Goal: Find specific page/section: Find specific page/section

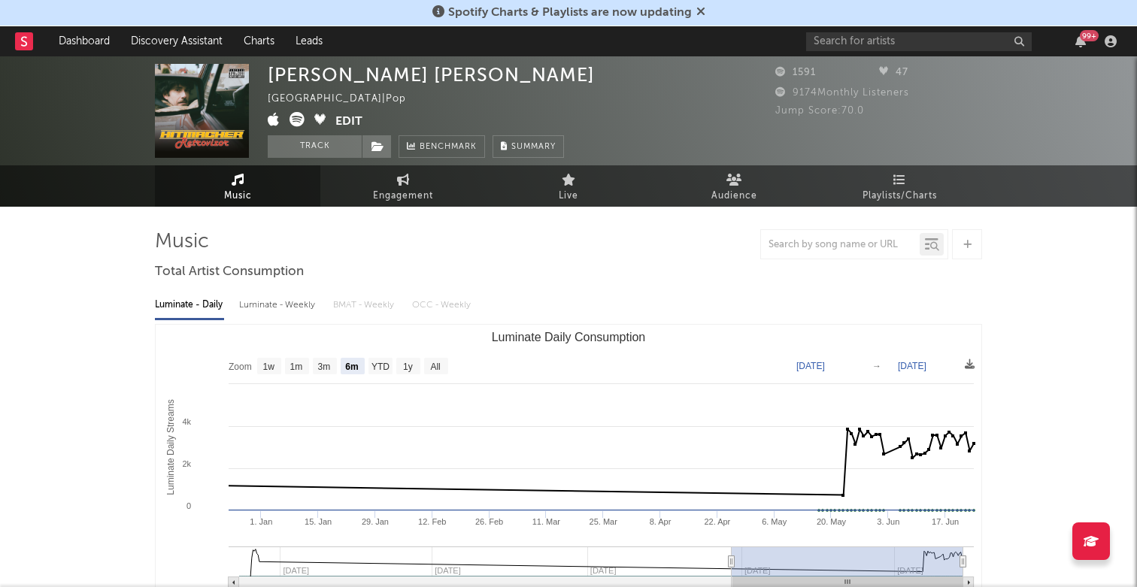
select select "6m"
click at [934, 45] on input "text" at bounding box center [919, 41] width 226 height 19
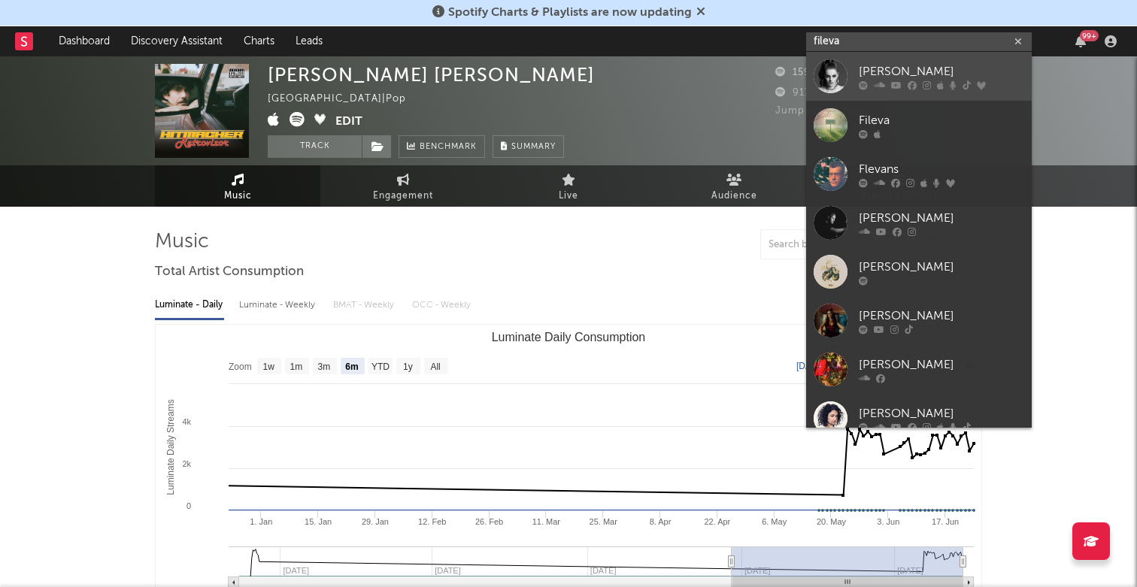
type input "fileva"
click at [907, 72] on div "[PERSON_NAME]" at bounding box center [941, 71] width 165 height 18
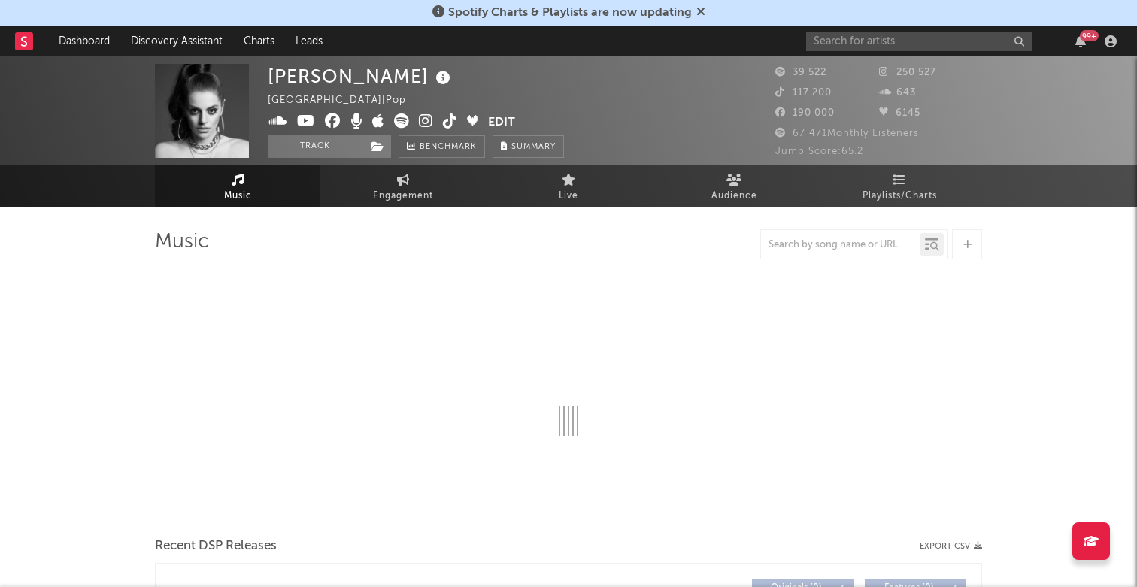
select select "6m"
